Goal: Task Accomplishment & Management: Manage account settings

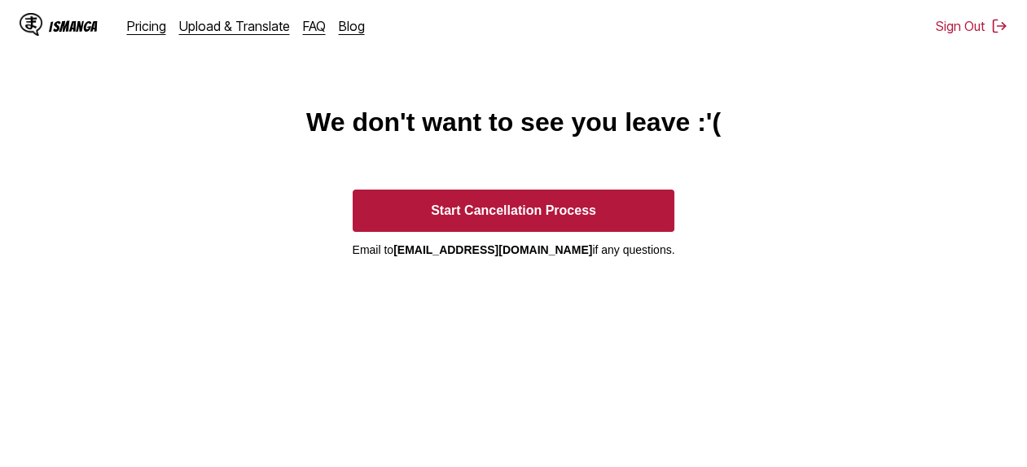
click at [745, 217] on main "We don't want to see you leave :'( Start Cancellation Process Email to ismanga.…" at bounding box center [513, 317] width 1027 height 421
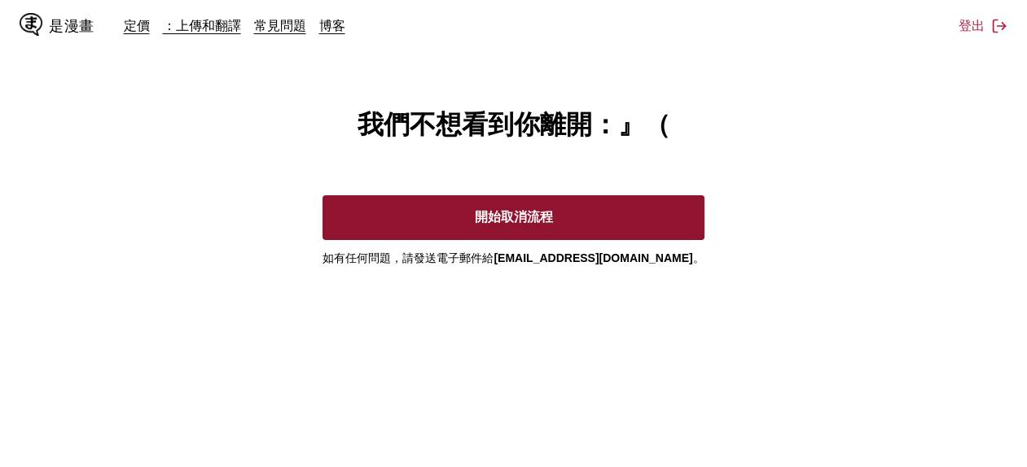
click at [577, 229] on button "開始取消流程" at bounding box center [512, 217] width 381 height 45
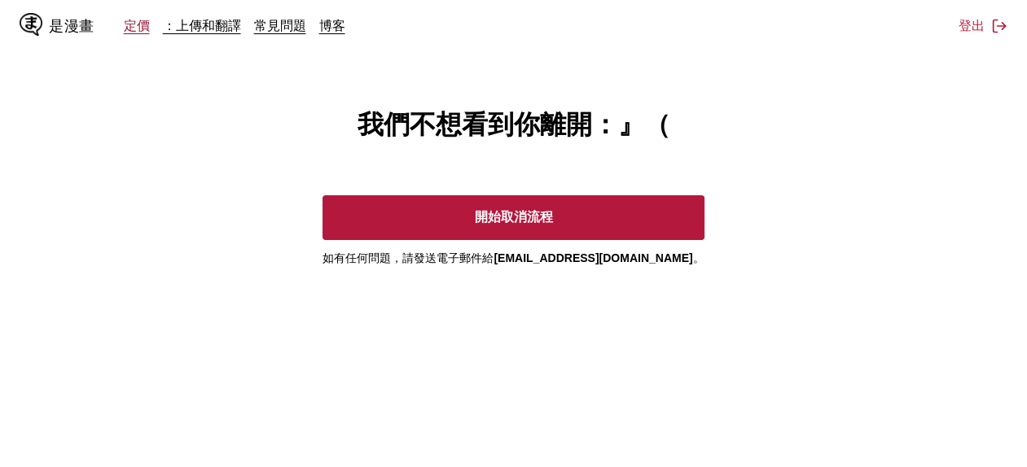
click at [138, 27] on link "定價" at bounding box center [137, 25] width 26 height 16
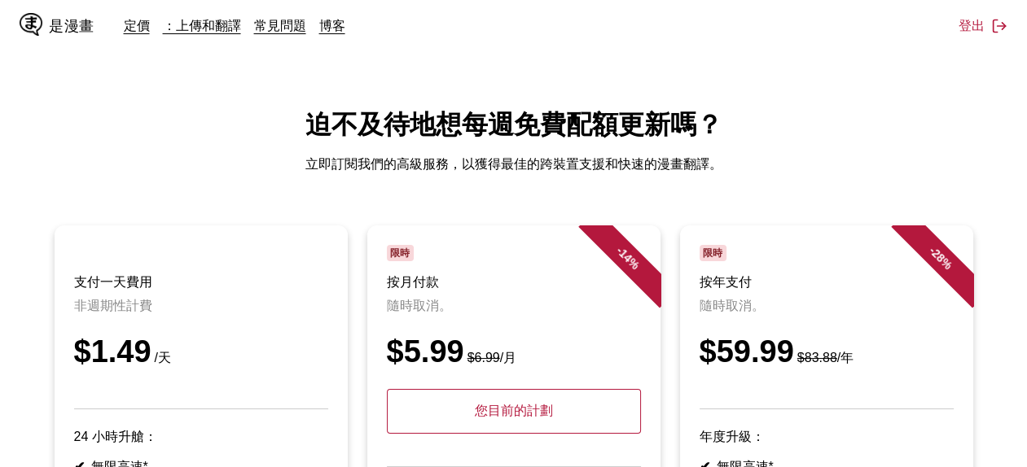
click at [616, 249] on div "- 14 %" at bounding box center [627, 258] width 98 height 98
click at [569, 423] on p "您目前的計劃" at bounding box center [514, 411] width 254 height 45
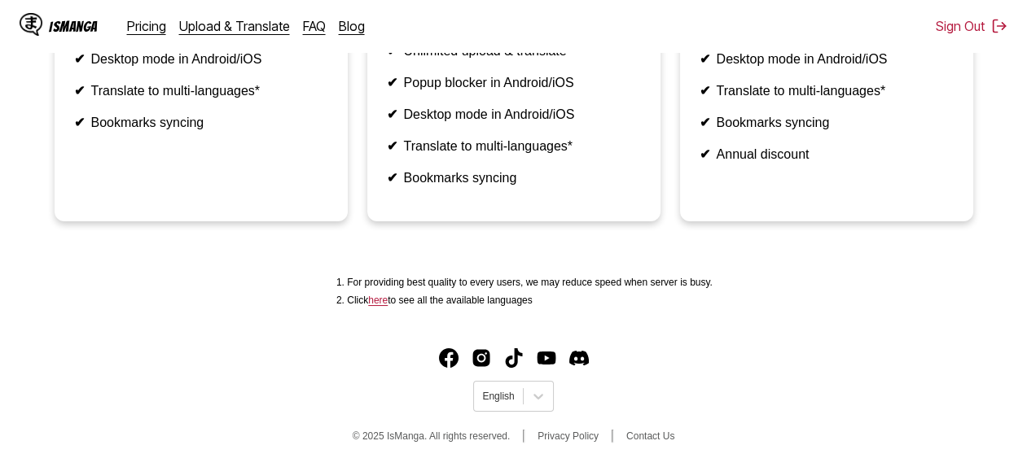
scroll to position [527, 0]
click at [532, 398] on icon at bounding box center [538, 396] width 16 height 16
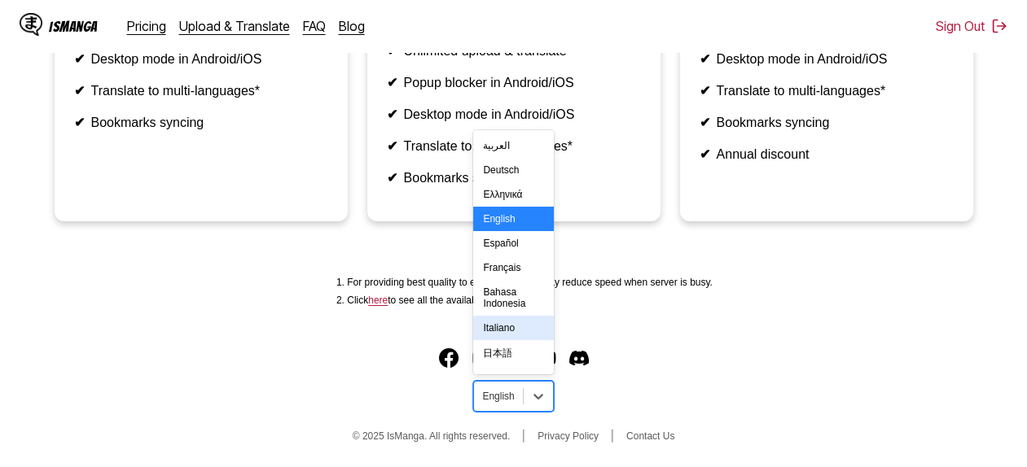
scroll to position [284, 0]
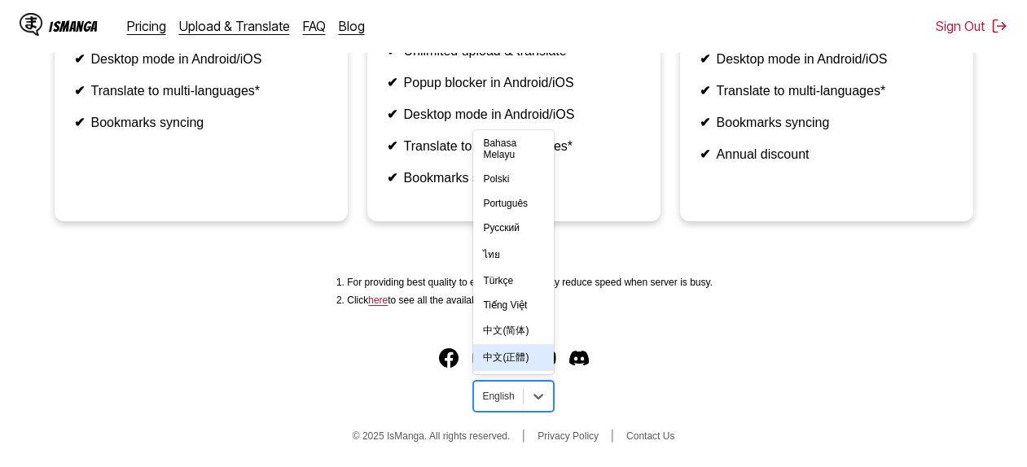
click at [507, 357] on div "中文(正體)" at bounding box center [513, 357] width 80 height 27
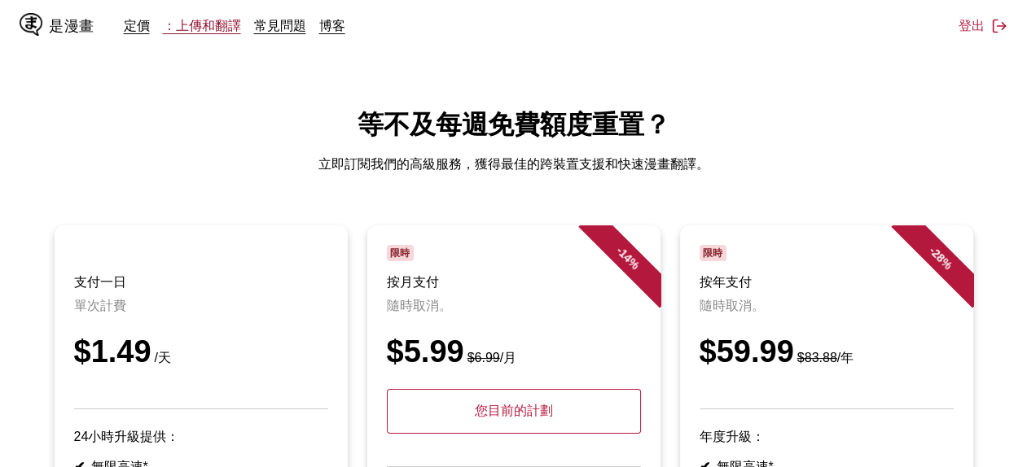
click at [219, 34] on div "是漫畫 定價 ：上傳和翻譯 常見問題 博客" at bounding box center [189, 26] width 339 height 52
click at [129, 24] on link "定價" at bounding box center [137, 25] width 26 height 16
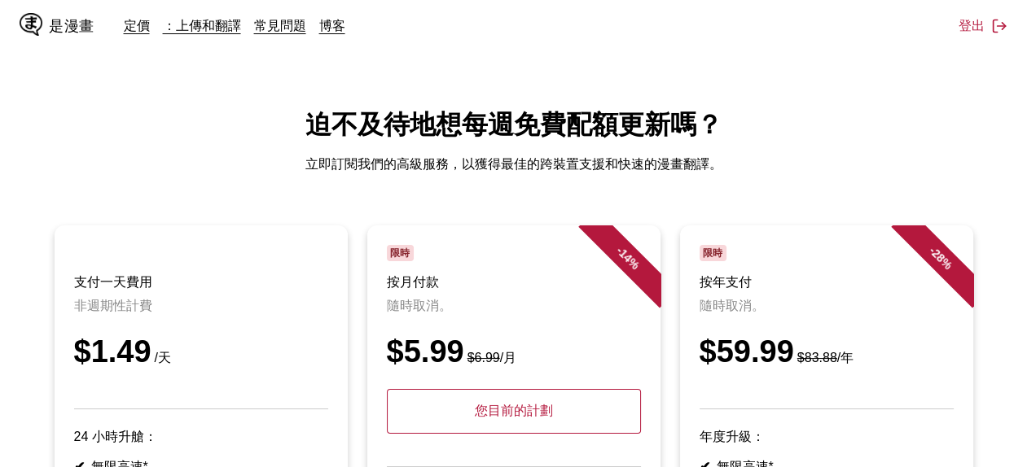
click at [954, 269] on div "- 28 %" at bounding box center [940, 258] width 98 height 98
click at [137, 28] on link "定價" at bounding box center [137, 25] width 26 height 16
click at [221, 26] on link "：上傳和翻譯" at bounding box center [202, 25] width 78 height 16
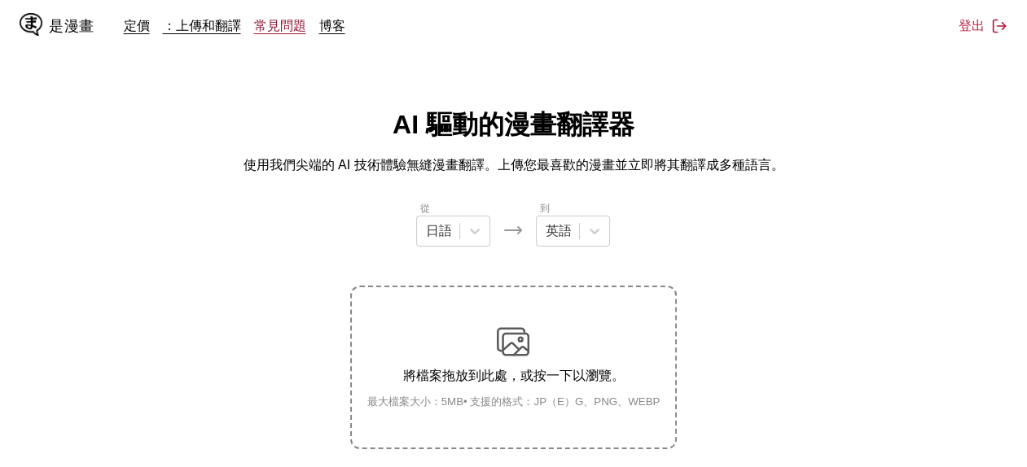
click at [261, 26] on link "常見問題" at bounding box center [280, 25] width 52 height 16
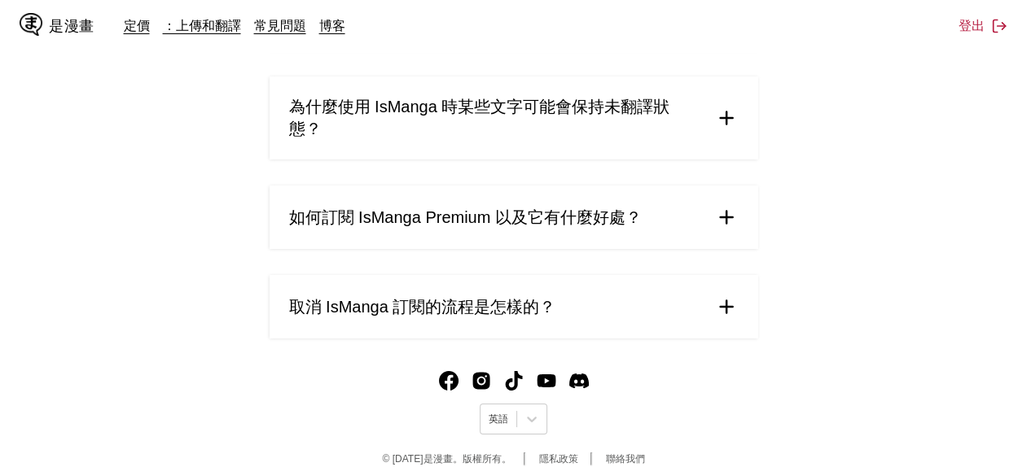
scroll to position [933, 0]
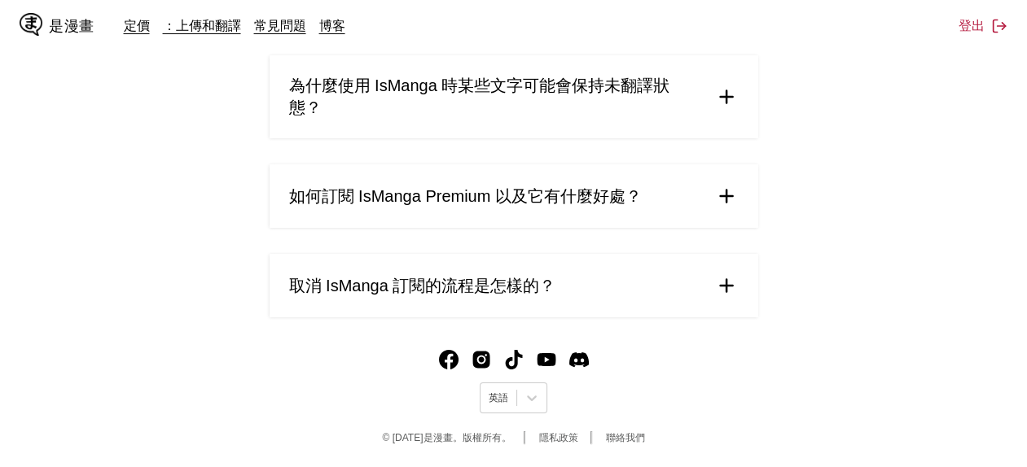
click at [733, 284] on img at bounding box center [726, 286] width 24 height 24
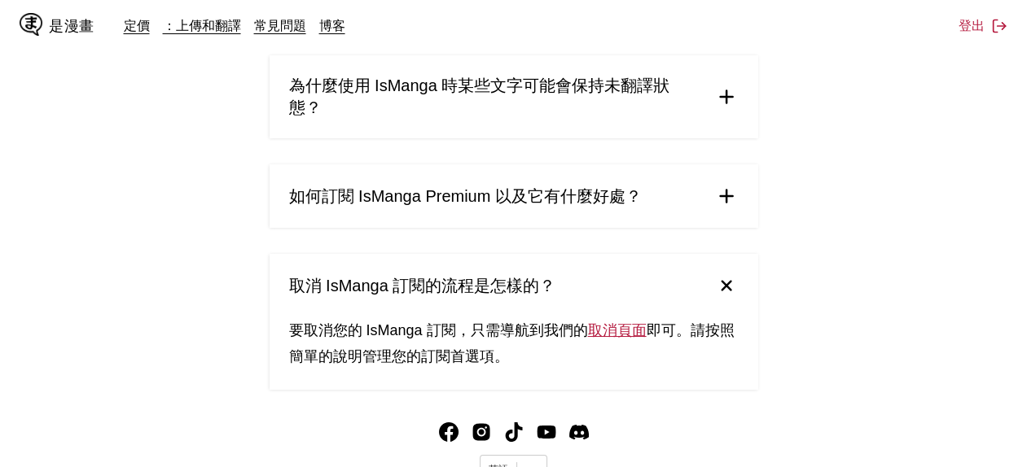
click at [611, 332] on link "取消頁面" at bounding box center [617, 330] width 59 height 16
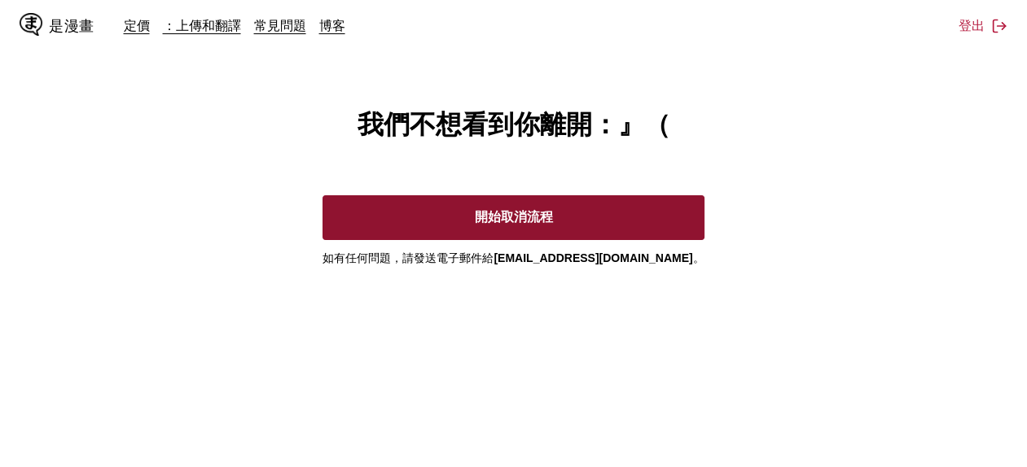
click at [500, 236] on button "開始取消流程" at bounding box center [512, 217] width 381 height 45
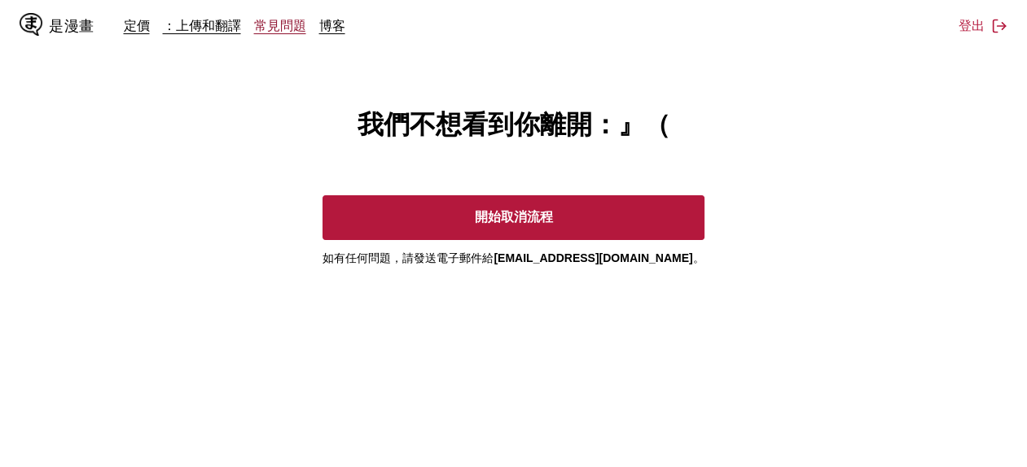
click at [292, 31] on link "常見問題" at bounding box center [280, 25] width 52 height 16
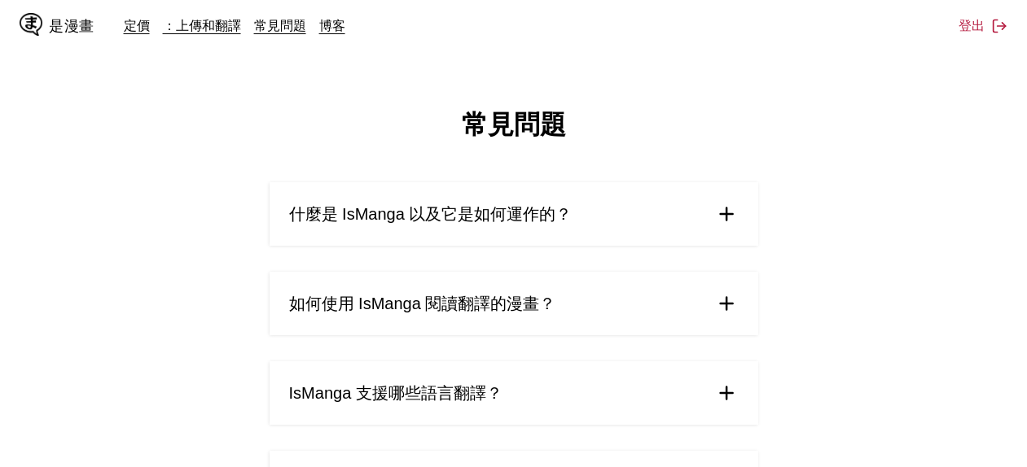
click at [56, 28] on div "是漫畫" at bounding box center [72, 26] width 46 height 20
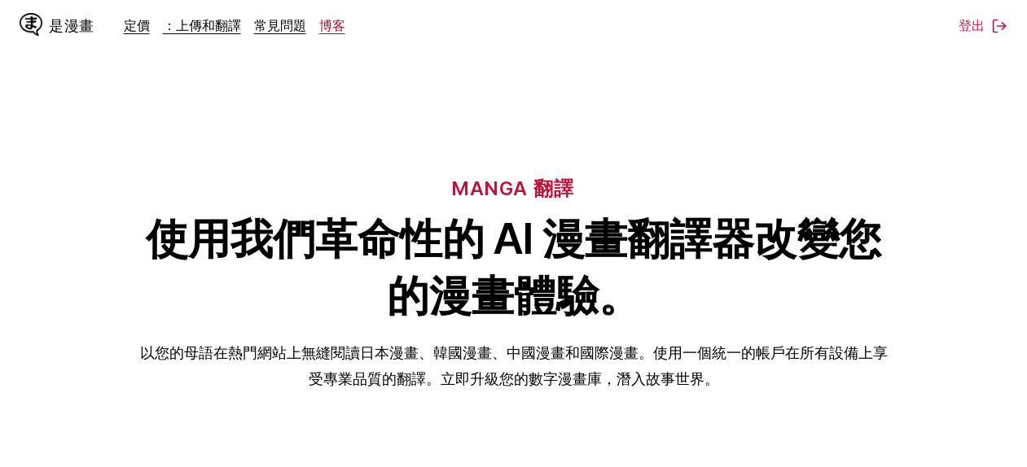
click at [344, 29] on link "博客" at bounding box center [332, 25] width 26 height 16
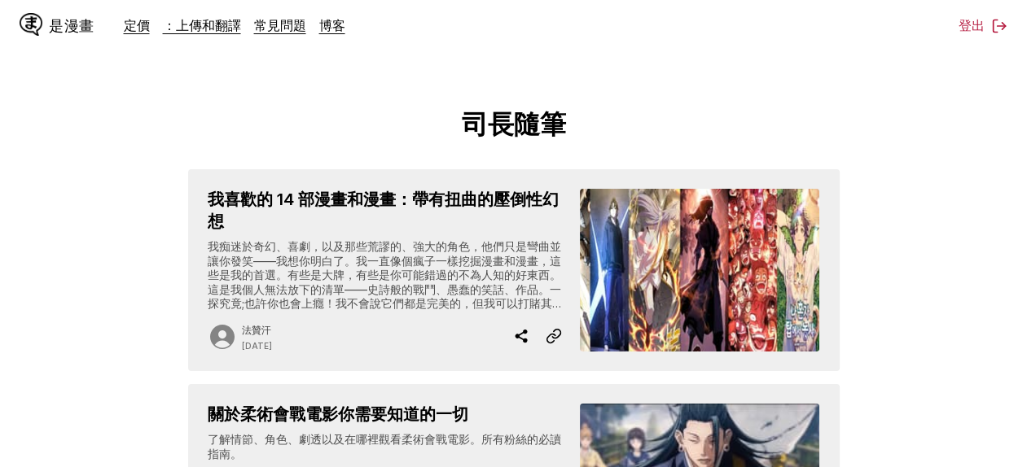
click at [296, 34] on div "是漫畫 定價 ：上傳和翻譯 常見問題 博客" at bounding box center [189, 26] width 339 height 52
click at [287, 29] on link "常見問題" at bounding box center [280, 25] width 52 height 16
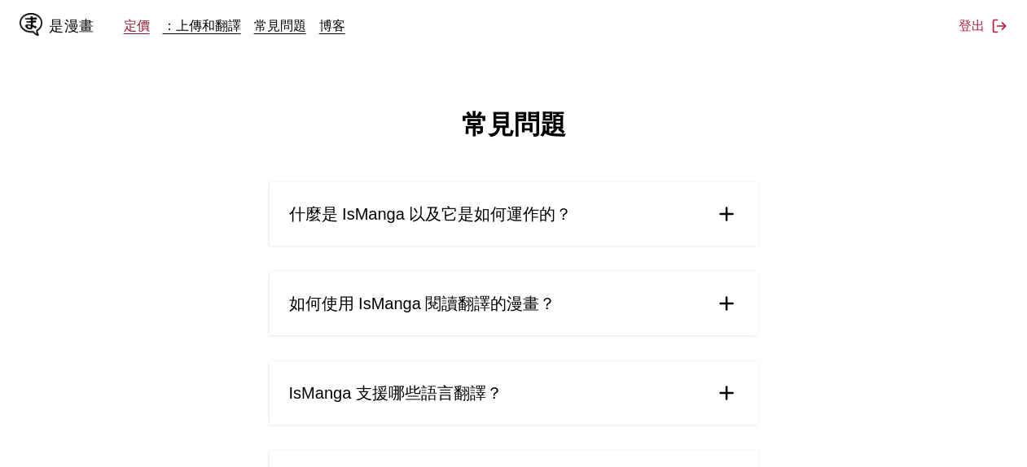
click at [126, 23] on link "定價" at bounding box center [137, 25] width 26 height 16
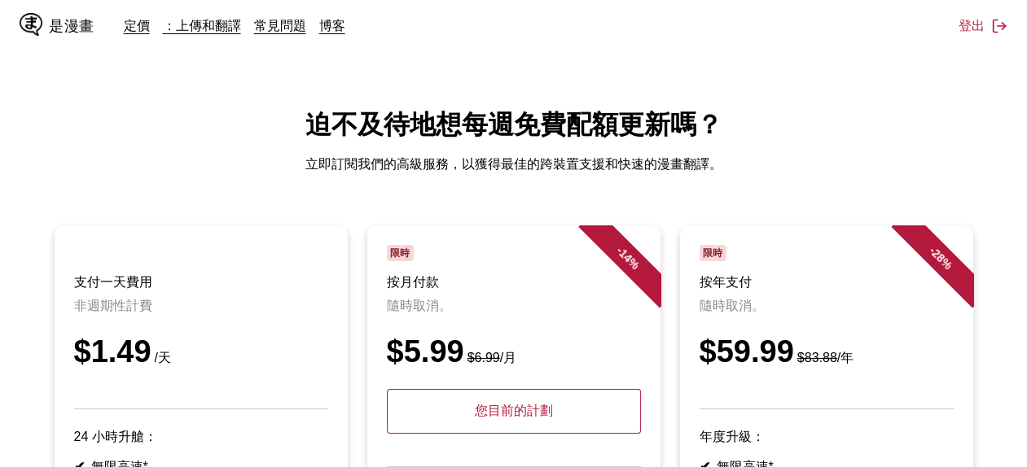
click at [913, 124] on h1 "迫不及待地想每週免費配額更新嗎？" at bounding box center [513, 125] width 1001 height 36
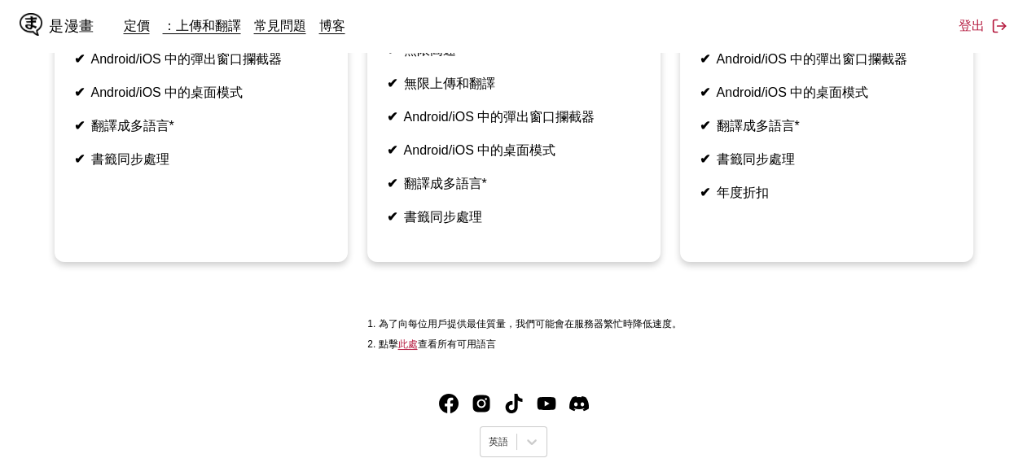
scroll to position [527, 0]
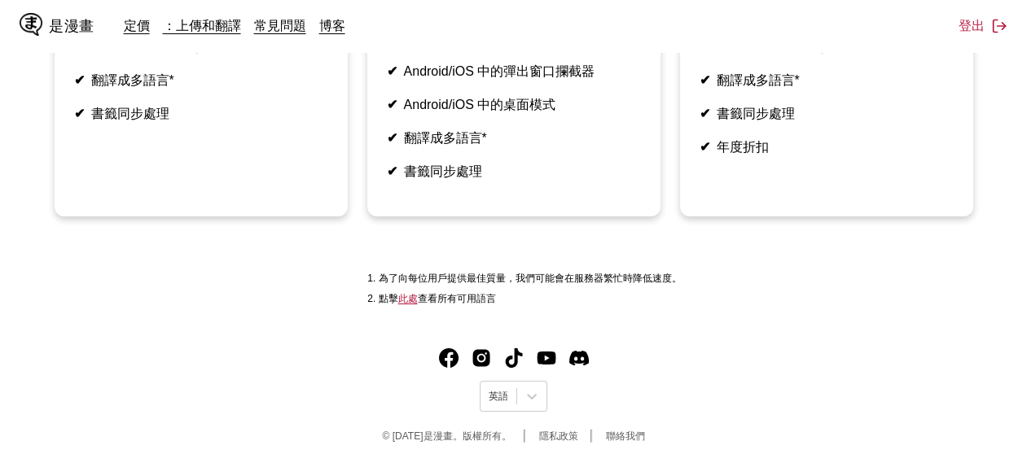
click at [892, 131] on ul "✔ 無限高速* ✔ 無限上傳和翻譯 ✔ Android/iOS 中的彈出窗口攔截器 ✔ Android/iOS 中的桌面模式 ✔ 翻譯成多語言* ✔ 書籤同步…" at bounding box center [826, 47] width 254 height 217
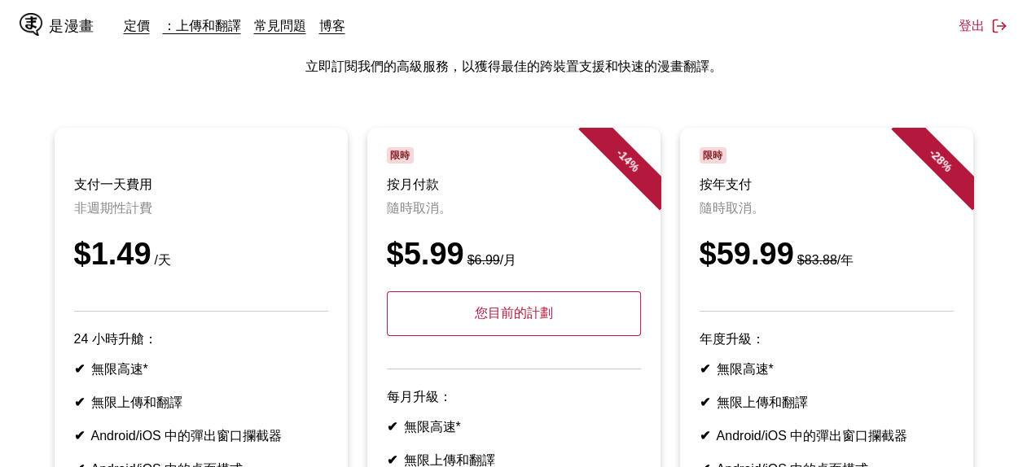
scroll to position [93, 0]
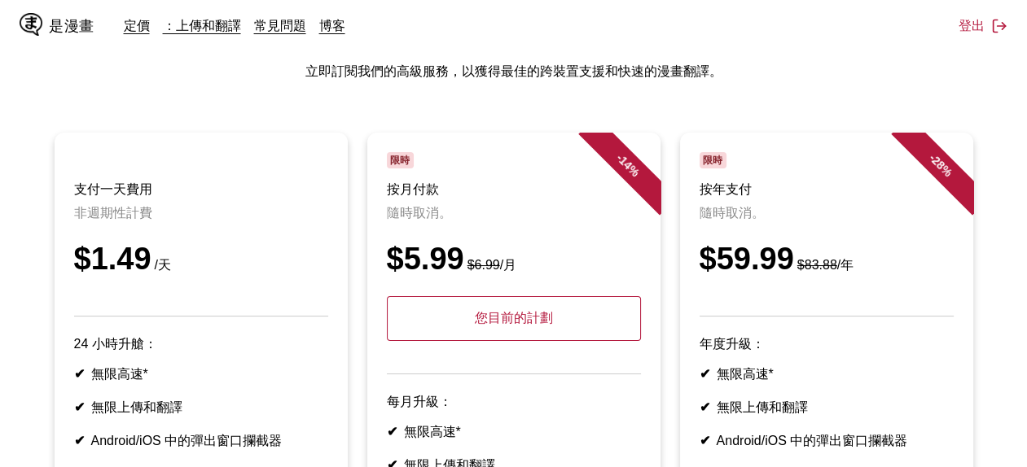
drag, startPoint x: 843, startPoint y: 162, endPoint x: 863, endPoint y: 165, distance: 20.6
click at [843, 162] on div "限時" at bounding box center [826, 160] width 254 height 16
click at [923, 167] on div "- 28 %" at bounding box center [924, 182] width 98 height 98
click at [942, 159] on font "28" at bounding box center [938, 163] width 18 height 18
drag, startPoint x: 901, startPoint y: 173, endPoint x: 855, endPoint y: 180, distance: 46.9
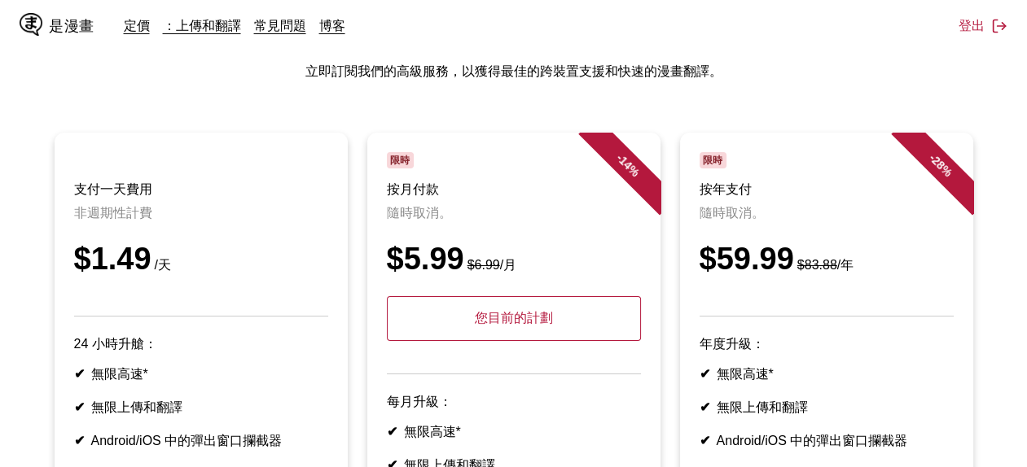
click at [855, 180] on article "- 28 % 限時 按年支付 隨時取消。 $59.99 $83.88 /年 年度升級： ✔ 無限高速* ✔ 無限上傳和翻譯 ✔ Android/iOS 中的彈…" at bounding box center [826, 388] width 293 height 511
drag, startPoint x: 782, startPoint y: 216, endPoint x: 800, endPoint y: 220, distance: 18.4
click at [797, 219] on p "隨時取消。" at bounding box center [826, 213] width 254 height 17
click at [917, 218] on div "- 28 %" at bounding box center [924, 182] width 98 height 98
drag, startPoint x: 931, startPoint y: 183, endPoint x: 843, endPoint y: 172, distance: 88.7
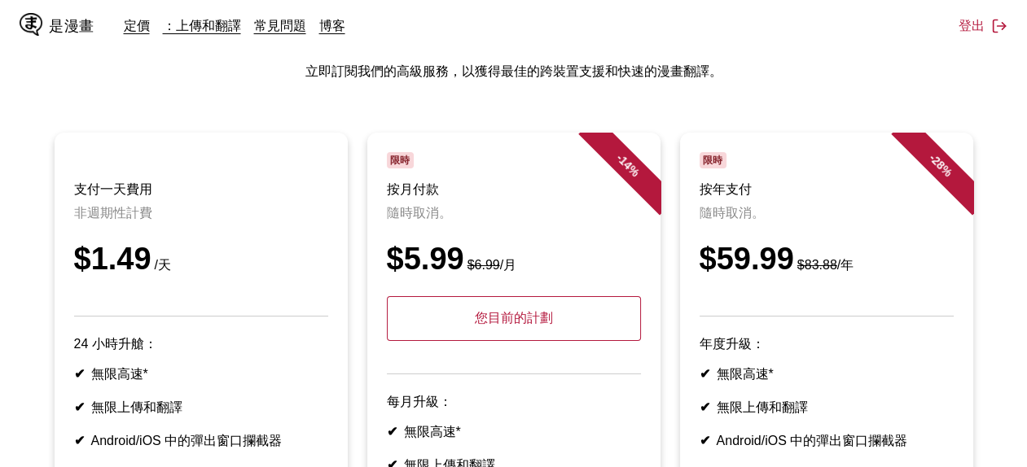
click at [909, 180] on div "- 28 %" at bounding box center [924, 182] width 98 height 98
drag, startPoint x: 841, startPoint y: 172, endPoint x: 790, endPoint y: 199, distance: 57.2
click at [838, 173] on header "限時 按年支付 隨時取消。 $59.99 $83.88 /年" at bounding box center [826, 234] width 254 height 164
drag, startPoint x: 790, startPoint y: 199, endPoint x: 781, endPoint y: 214, distance: 18.3
click at [781, 214] on header "限時 按年支付 隨時取消。 $59.99 $83.88 /年" at bounding box center [826, 234] width 254 height 164
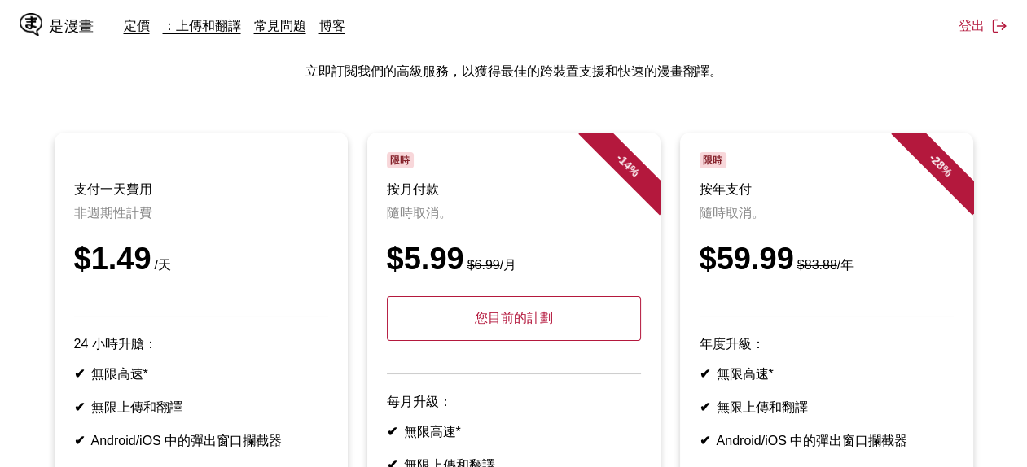
drag, startPoint x: 781, startPoint y: 214, endPoint x: 751, endPoint y: 242, distance: 40.9
click at [751, 242] on header "限時 按年支付 隨時取消。 $59.99 $83.88 /年" at bounding box center [826, 234] width 254 height 164
click at [746, 244] on div "$59.99 $83.88 /年" at bounding box center [826, 259] width 254 height 35
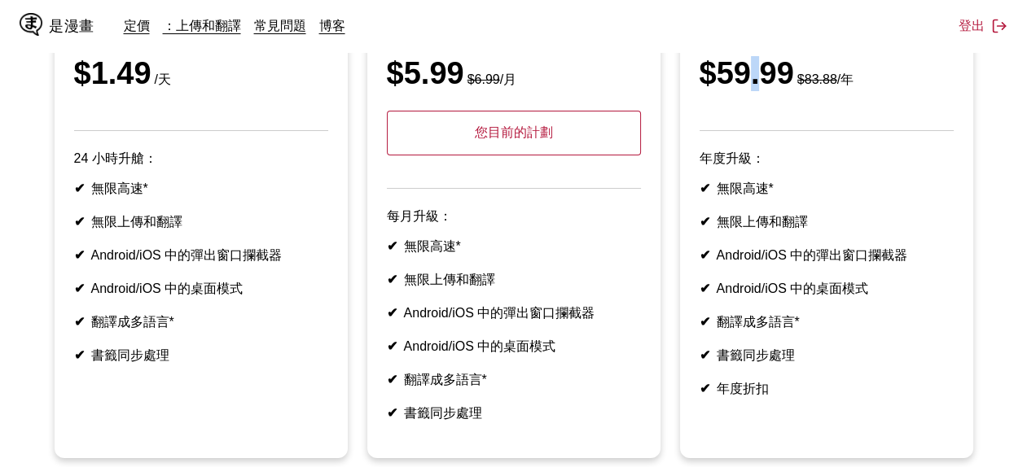
scroll to position [527, 0]
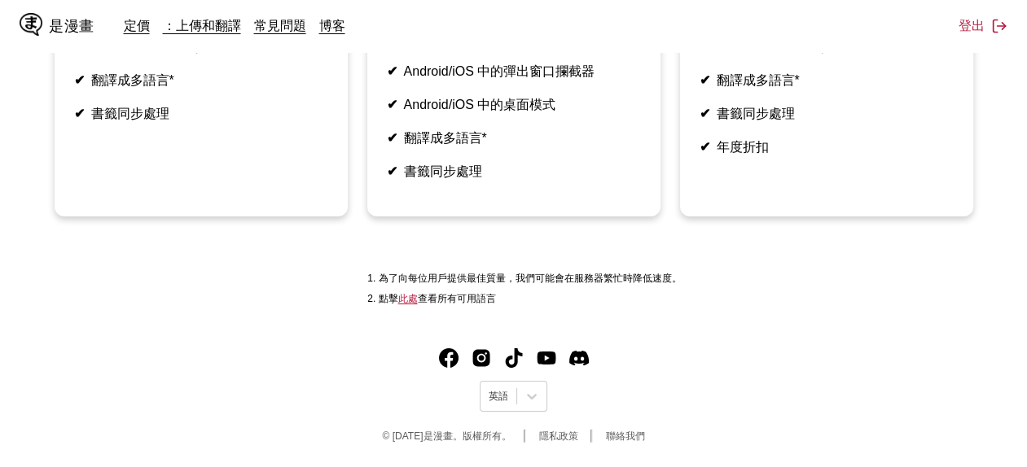
click at [405, 301] on link "此處" at bounding box center [408, 298] width 20 height 11
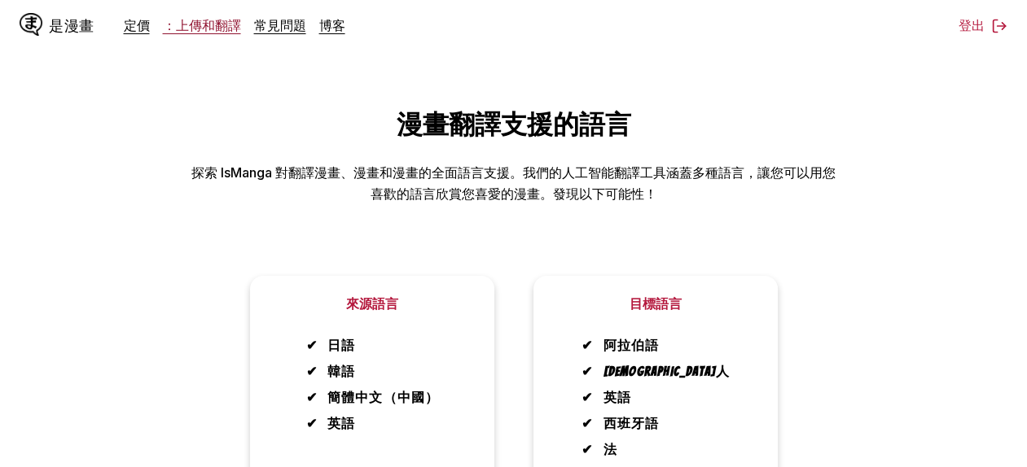
click at [207, 33] on link "：上傳和翻譯" at bounding box center [202, 25] width 78 height 16
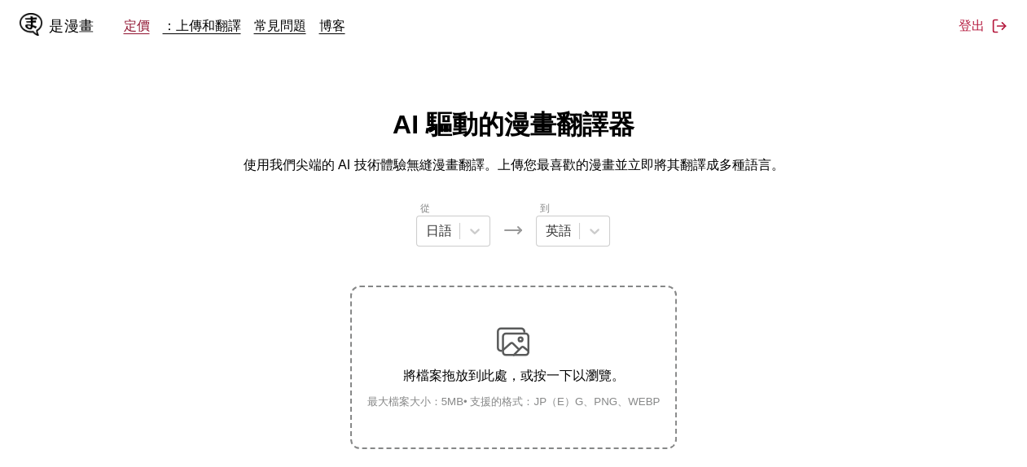
click at [140, 25] on link "定價" at bounding box center [137, 25] width 26 height 16
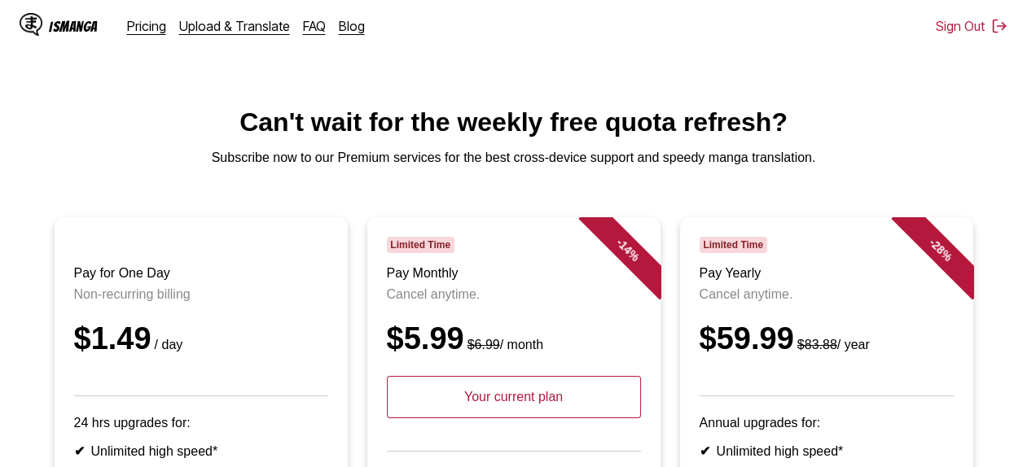
click at [828, 147] on main "Can't wait for the weekly free quota refresh? Subscribe now to our Premium serv…" at bounding box center [513, 455] width 1027 height 696
click at [736, 253] on span "Limited Time" at bounding box center [733, 245] width 68 height 16
drag, startPoint x: 857, startPoint y: 261, endPoint x: 887, endPoint y: 261, distance: 29.3
click at [860, 253] on div "Limited Time" at bounding box center [826, 245] width 254 height 16
click at [888, 261] on div "- 28 %" at bounding box center [924, 266] width 98 height 98
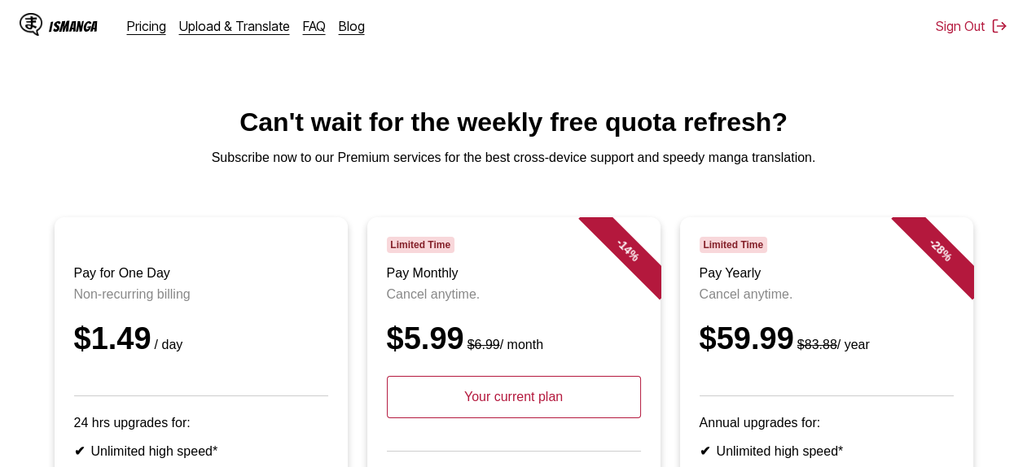
click at [878, 296] on div "- 28 %" at bounding box center [924, 266] width 98 height 98
drag, startPoint x: 795, startPoint y: 340, endPoint x: 763, endPoint y: 350, distance: 33.2
click at [763, 350] on div "$59.99 $83.88 / year" at bounding box center [826, 339] width 254 height 35
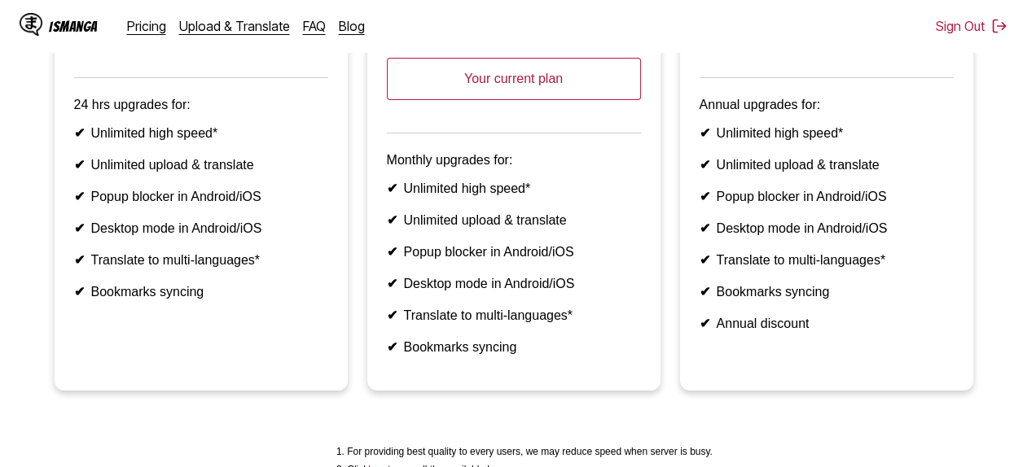
scroll to position [434, 0]
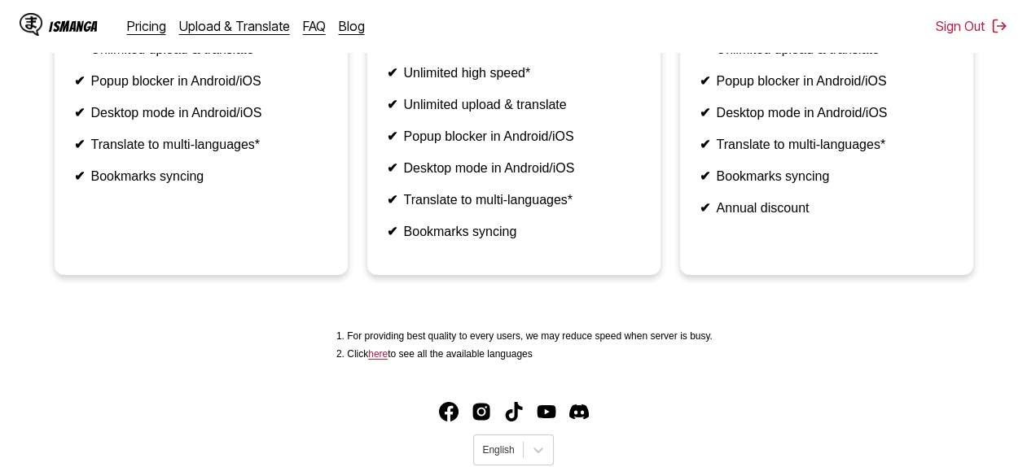
click at [810, 216] on li "✔ Annual discount" at bounding box center [826, 207] width 254 height 15
drag, startPoint x: 811, startPoint y: 259, endPoint x: 803, endPoint y: 272, distance: 15.4
click at [808, 266] on article "- 28 % Limited Time Pay Yearly Cancel anytime. $59.99 $83.88 / year Annual upgr…" at bounding box center [826, 29] width 293 height 492
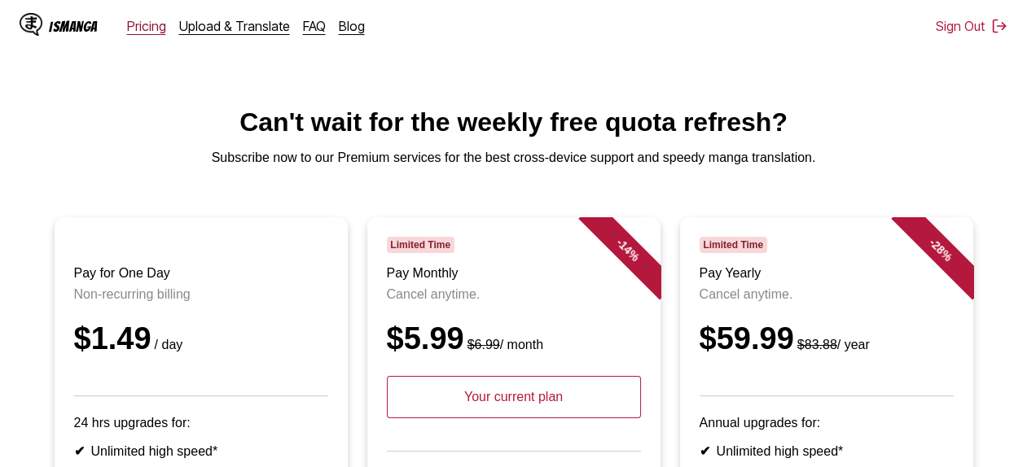
click at [159, 24] on link "Pricing" at bounding box center [146, 26] width 39 height 16
click at [265, 31] on link "Upload & Translate" at bounding box center [234, 26] width 111 height 16
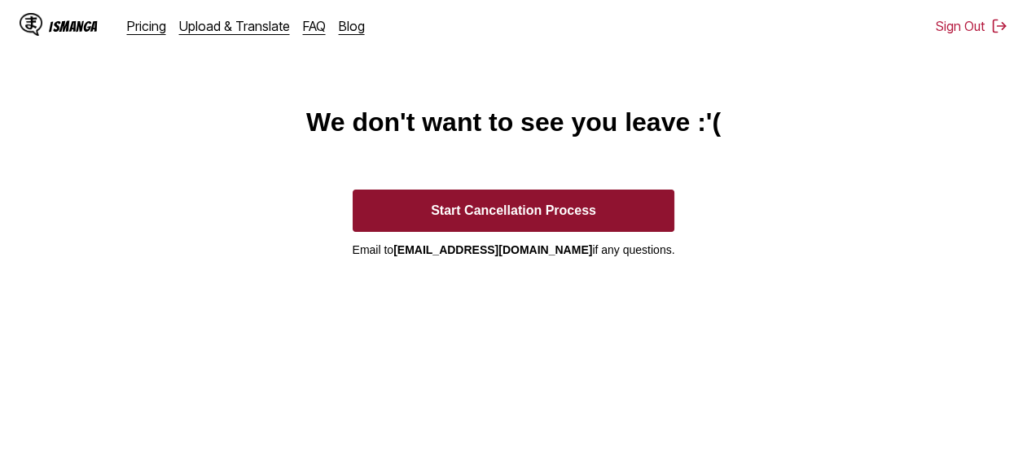
click at [554, 213] on button "Start Cancellation Process" at bounding box center [514, 211] width 322 height 42
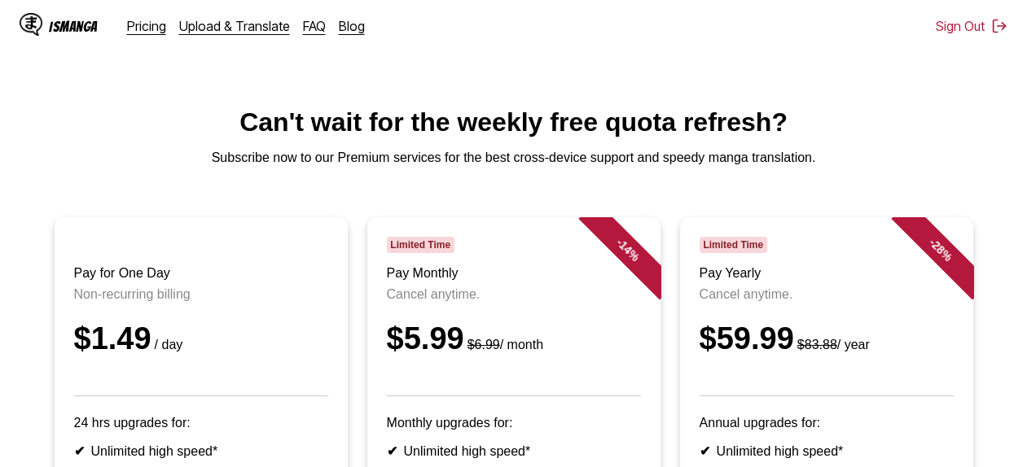
click at [847, 204] on main "Can't wait for the weekly free quota refresh? Subscribe now to our Premium serv…" at bounding box center [513, 443] width 1027 height 672
